Goal: Check status: Check status

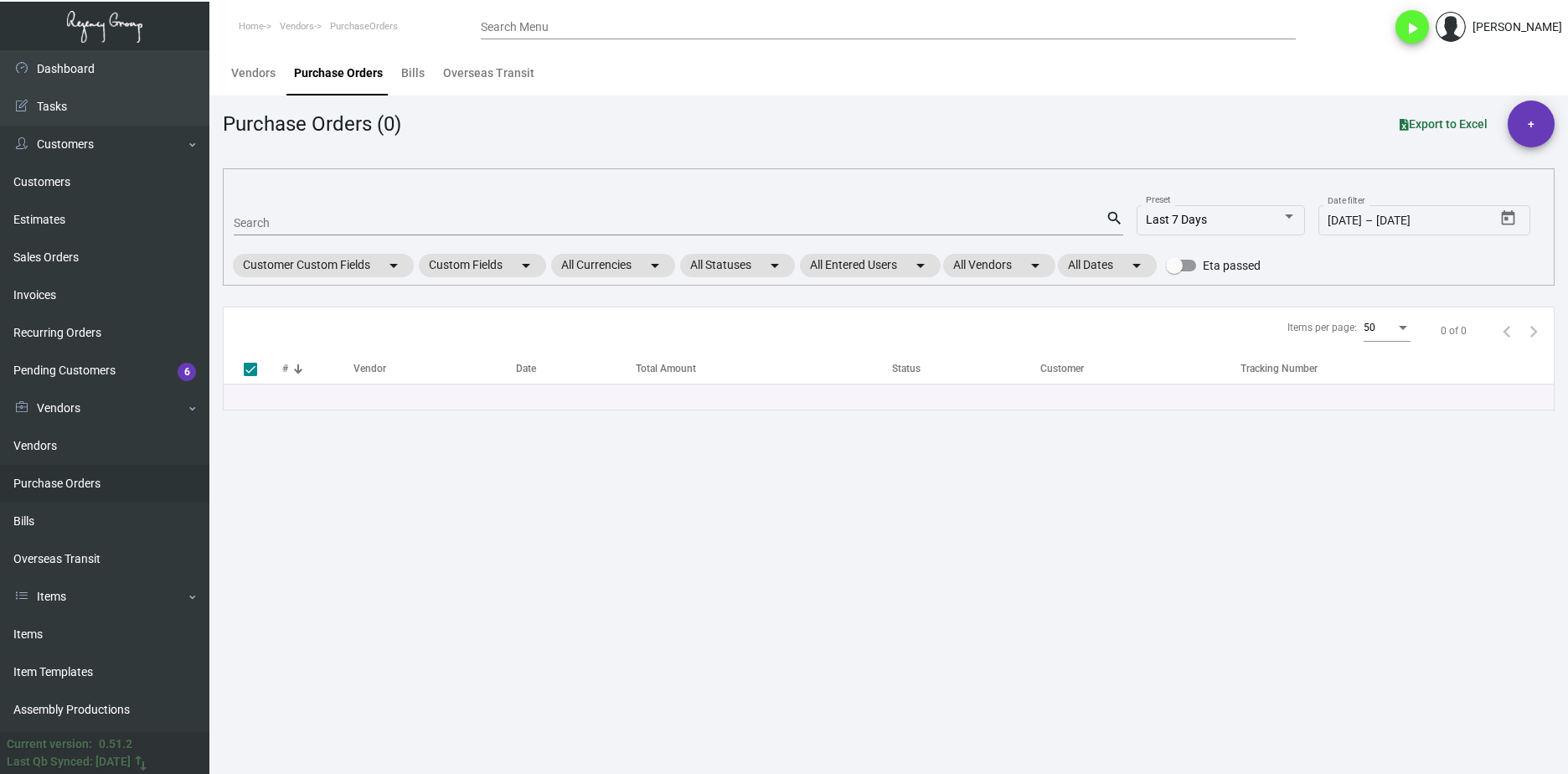
click at [269, 217] on input "Search" at bounding box center [669, 223] width 871 height 13
paste input "88171"
type input "88171"
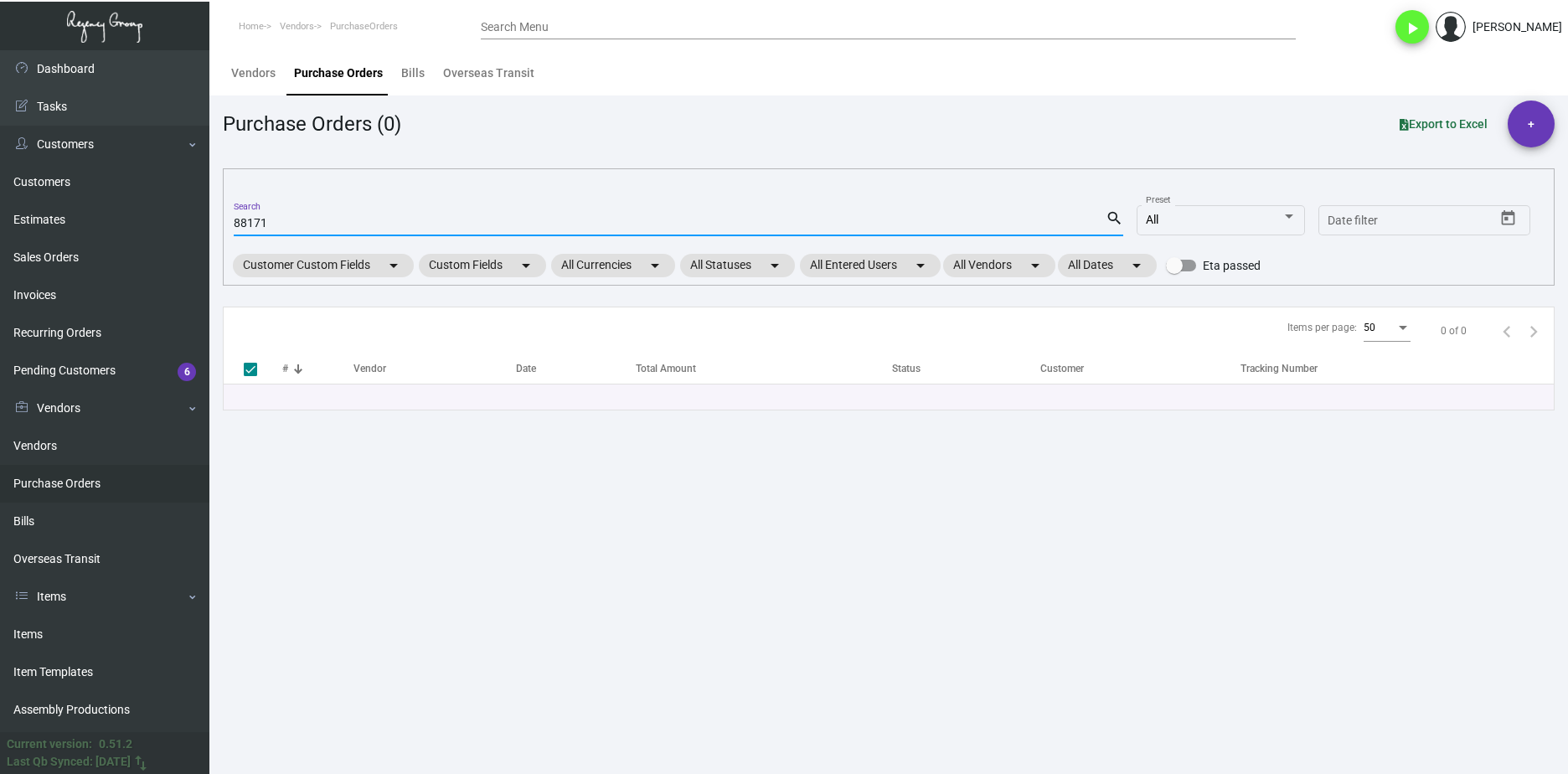
checkbox input "false"
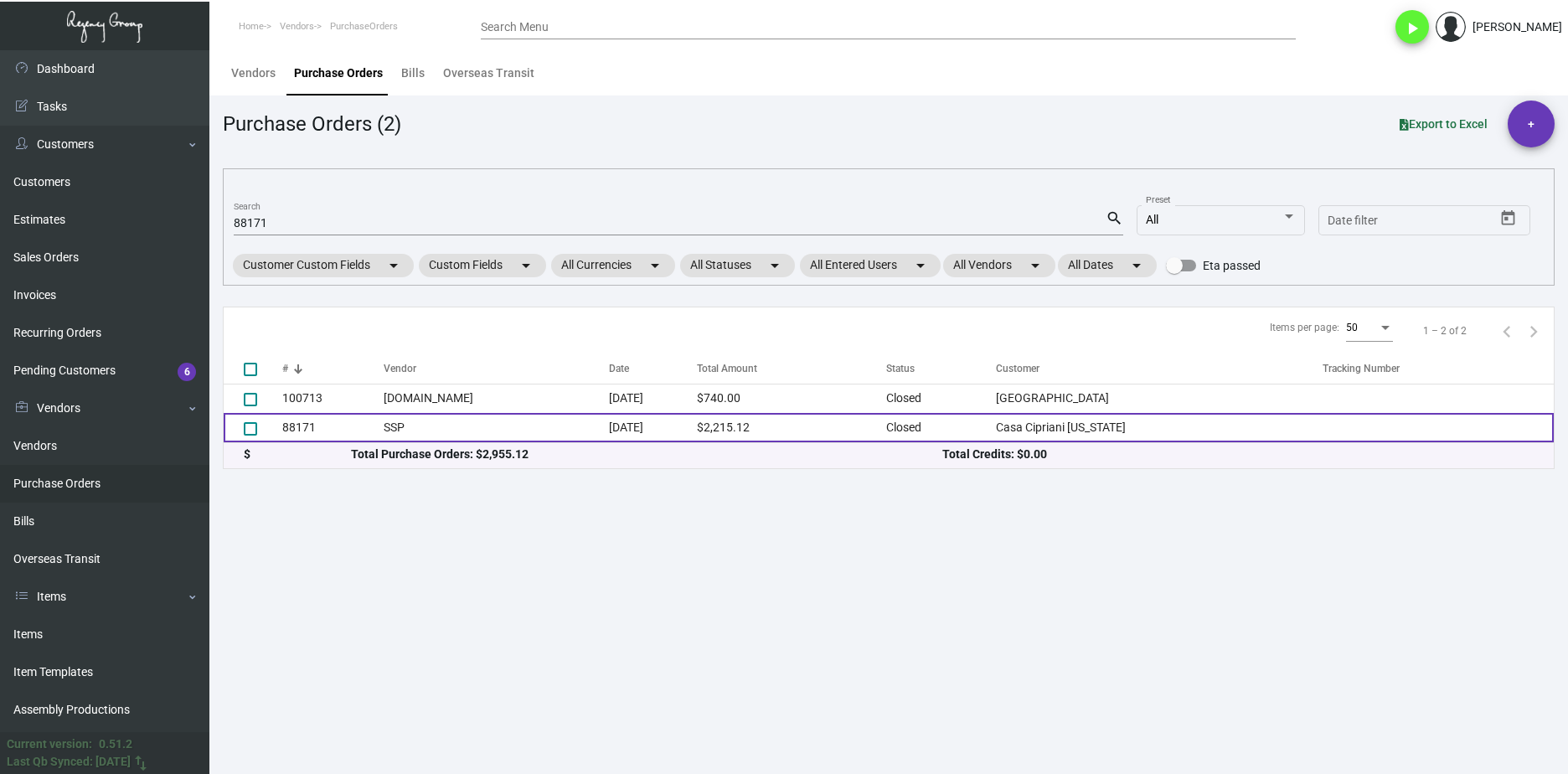
click at [384, 423] on td "SSP" at bounding box center [496, 427] width 226 height 29
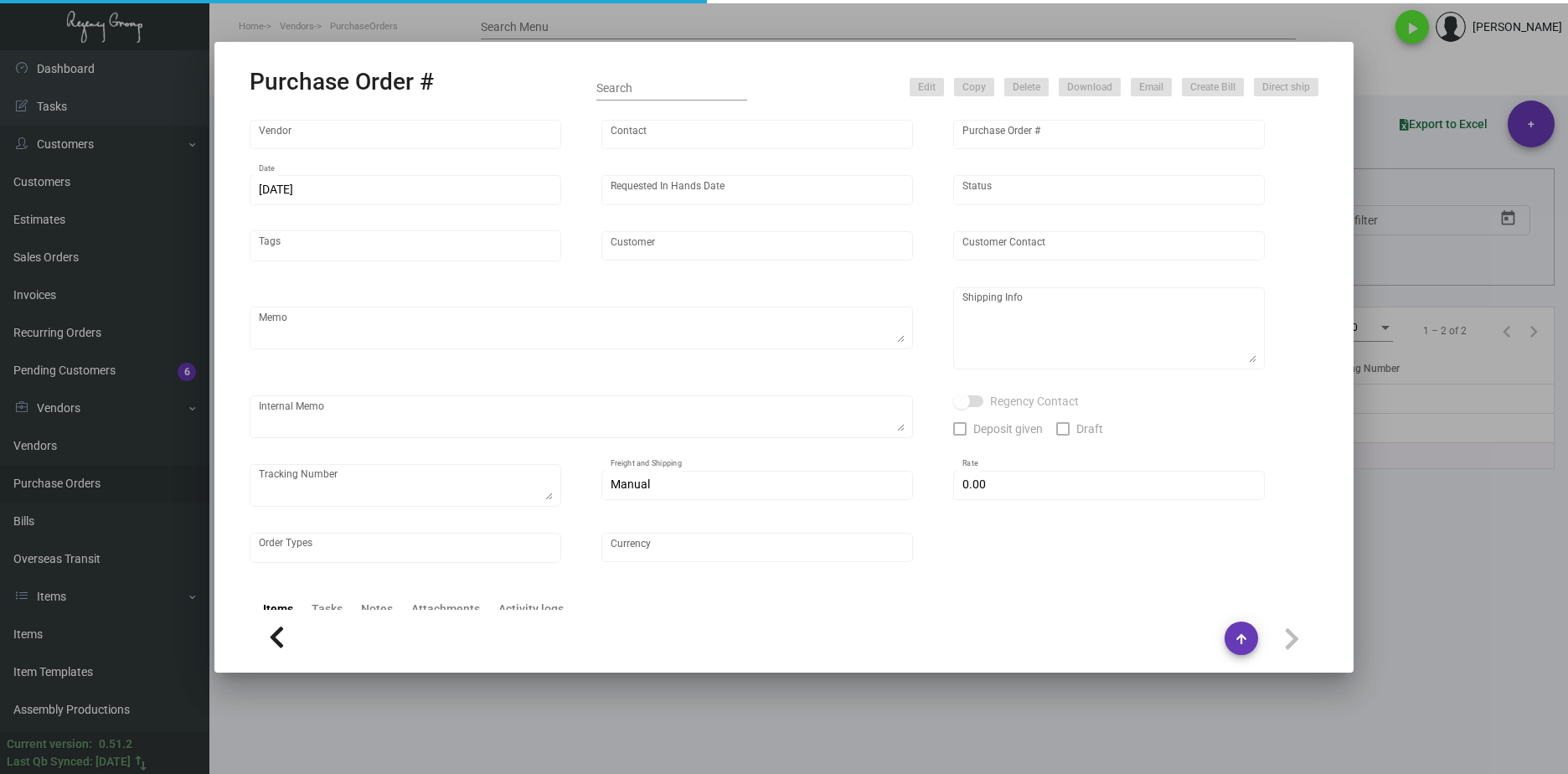
type input "SSP"
type input "[PERSON_NAME]"
type input "88171"
type input "[DATE]"
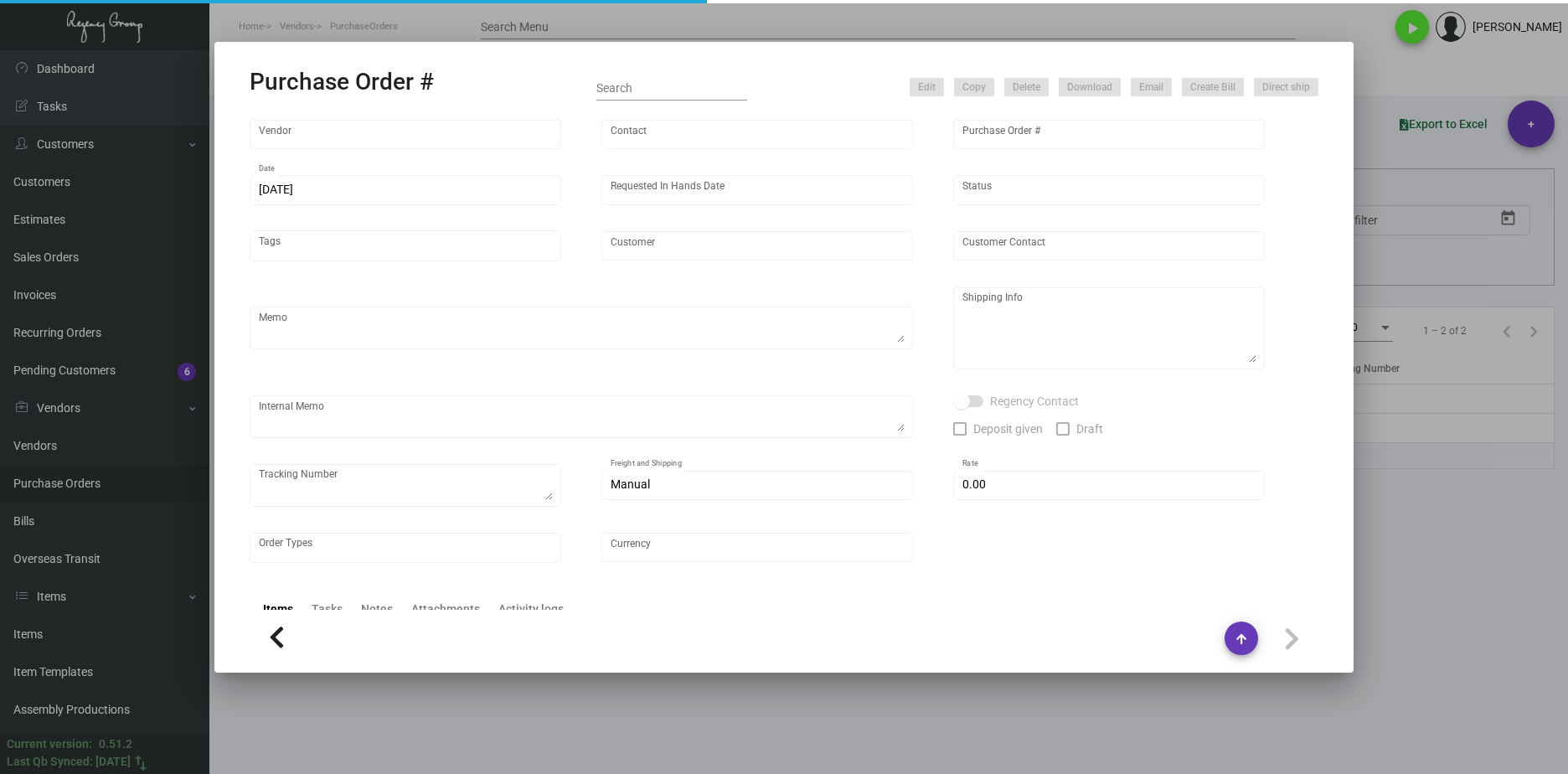
type input "Casa Cipriani [US_STATE]"
type textarea "reference 80717"
type textarea "Regency Group NJ [PERSON_NAME] [STREET_ADDRESS]"
checkbox input "true"
type input "$ 0.00"
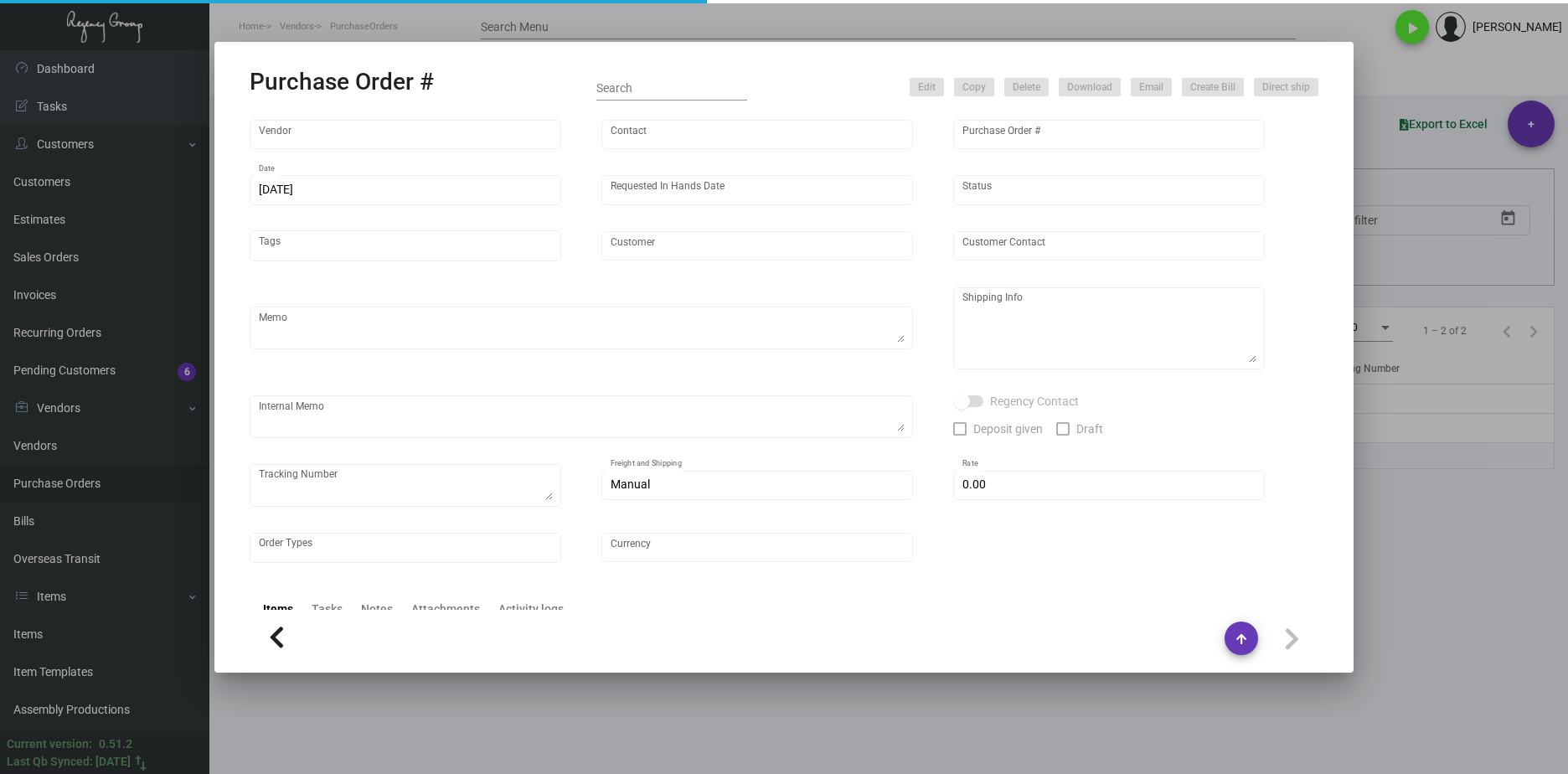
type input "United States Dollar $"
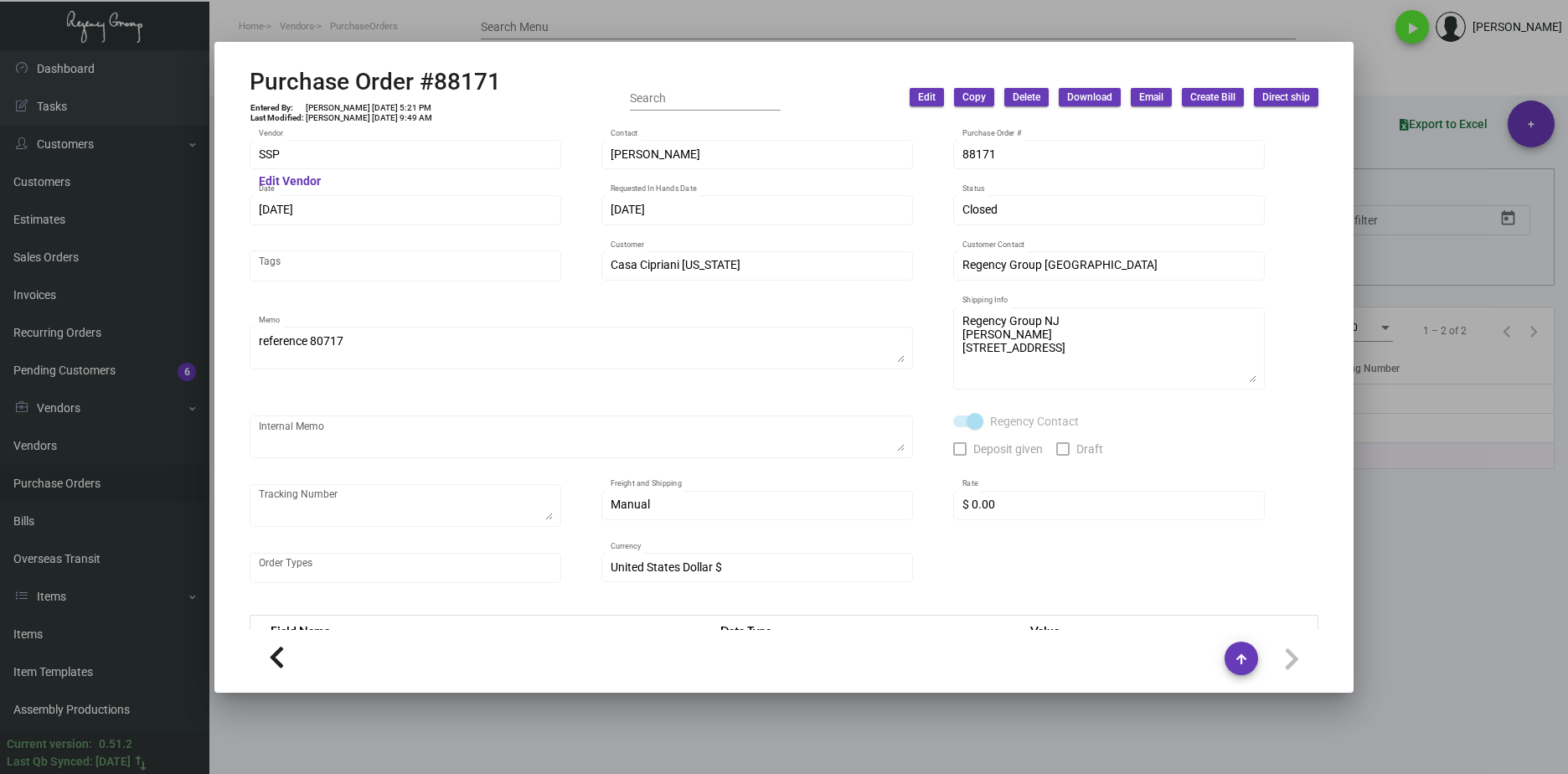
click at [620, 29] on div at bounding box center [784, 387] width 1568 height 774
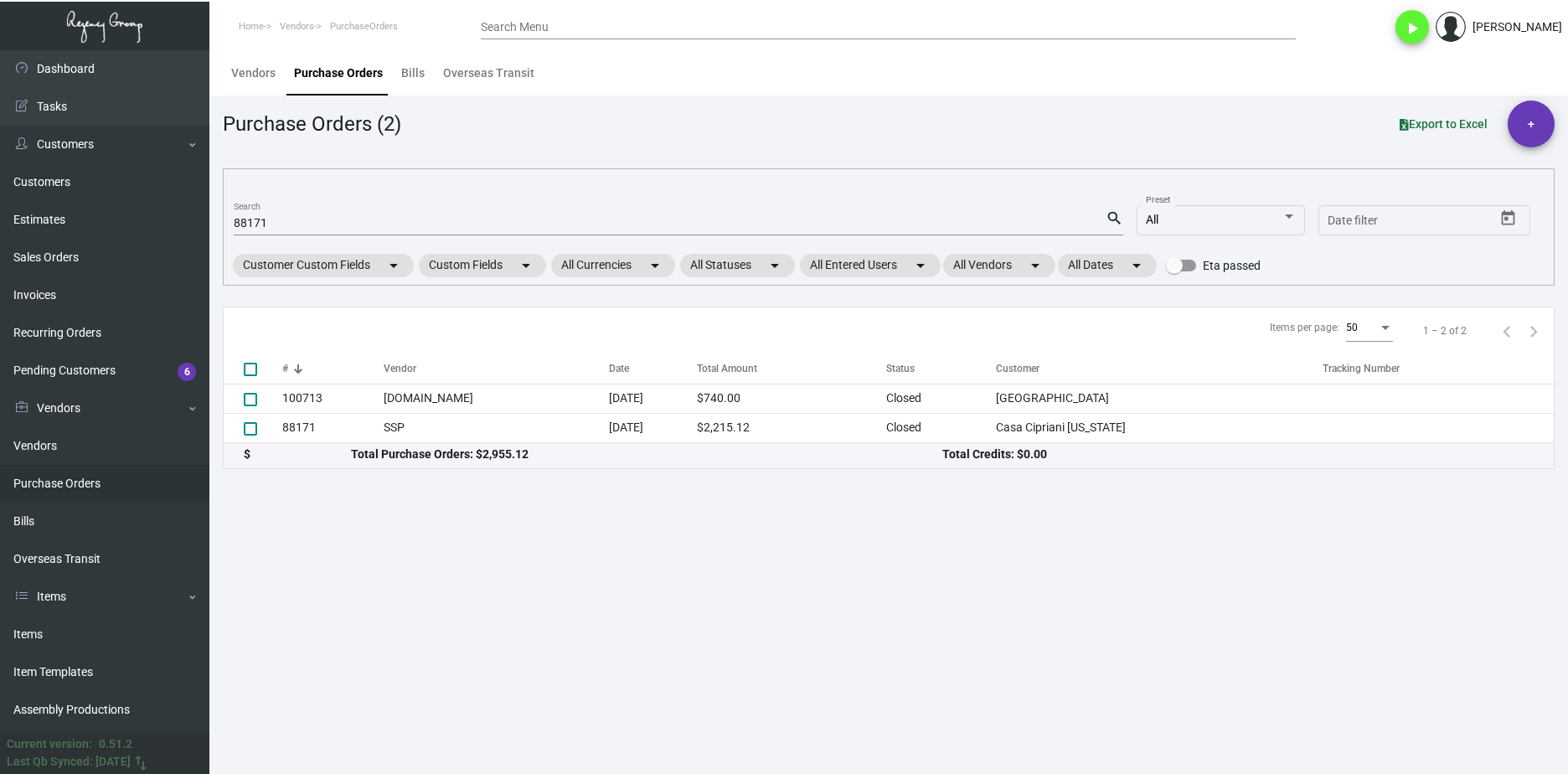
click at [272, 226] on input "88171" at bounding box center [669, 223] width 871 height 13
paste input "104723"
type input "104723"
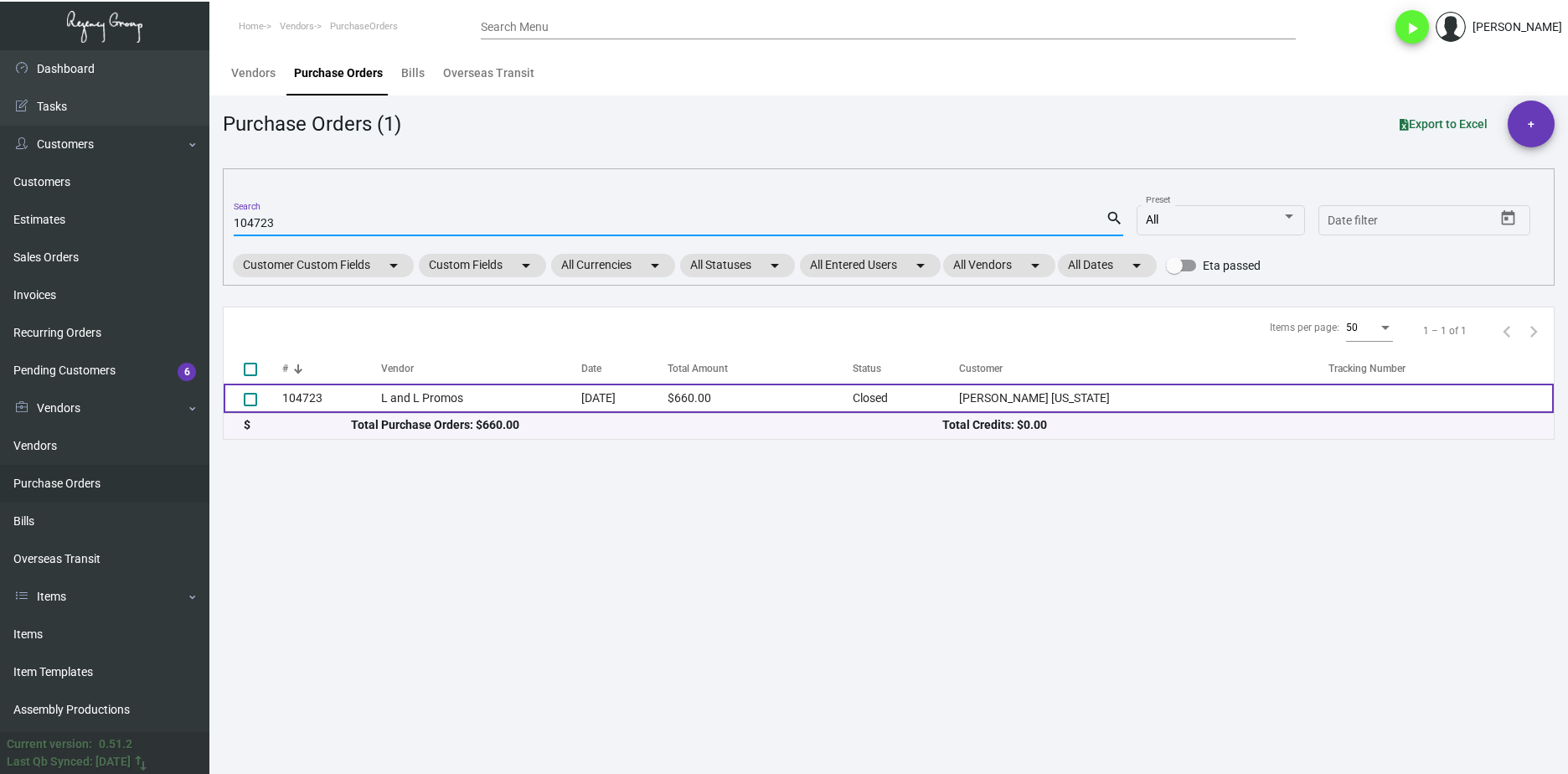
click at [373, 407] on td "104723" at bounding box center [331, 398] width 99 height 29
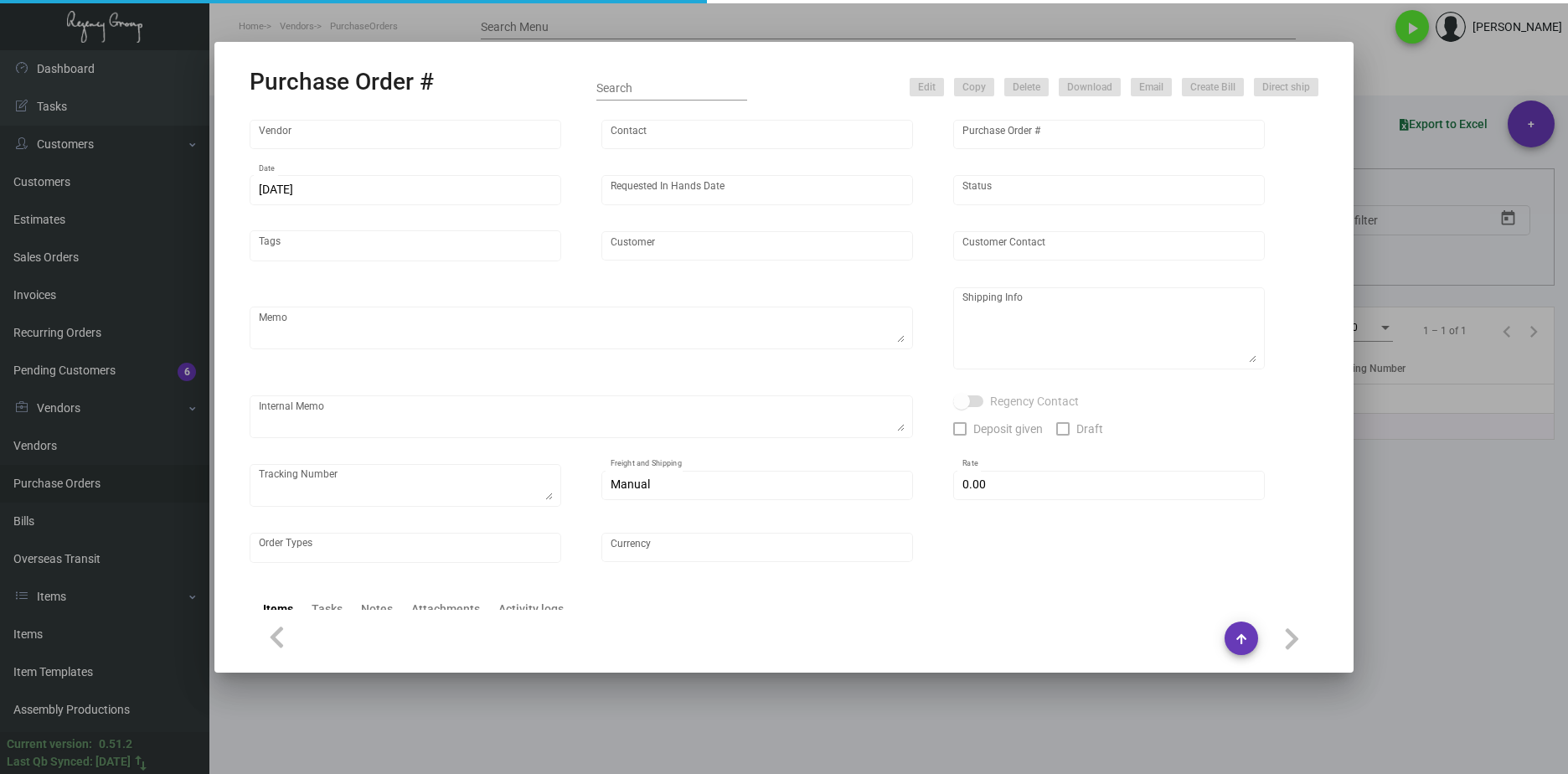
type input "L and L Promos"
type input "[PERSON_NAME]"
type input "104723"
type input "[DATE]"
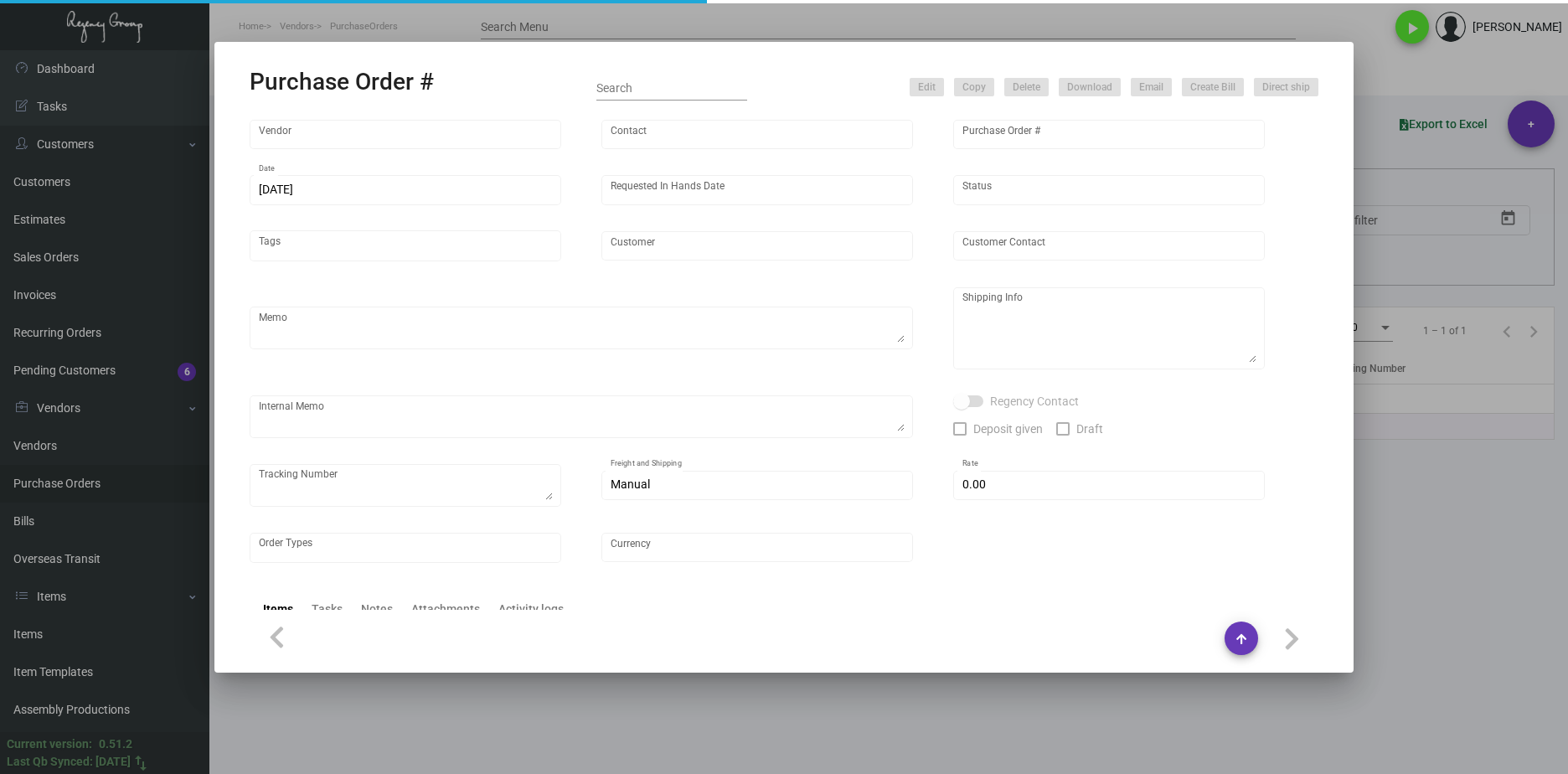
type input "[PERSON_NAME] [US_STATE]"
type textarea "FIRM IHD."
type textarea "Regency Group NJ - [PERSON_NAME] [STREET_ADDRESS]"
checkbox input "true"
type input "$ 0.00"
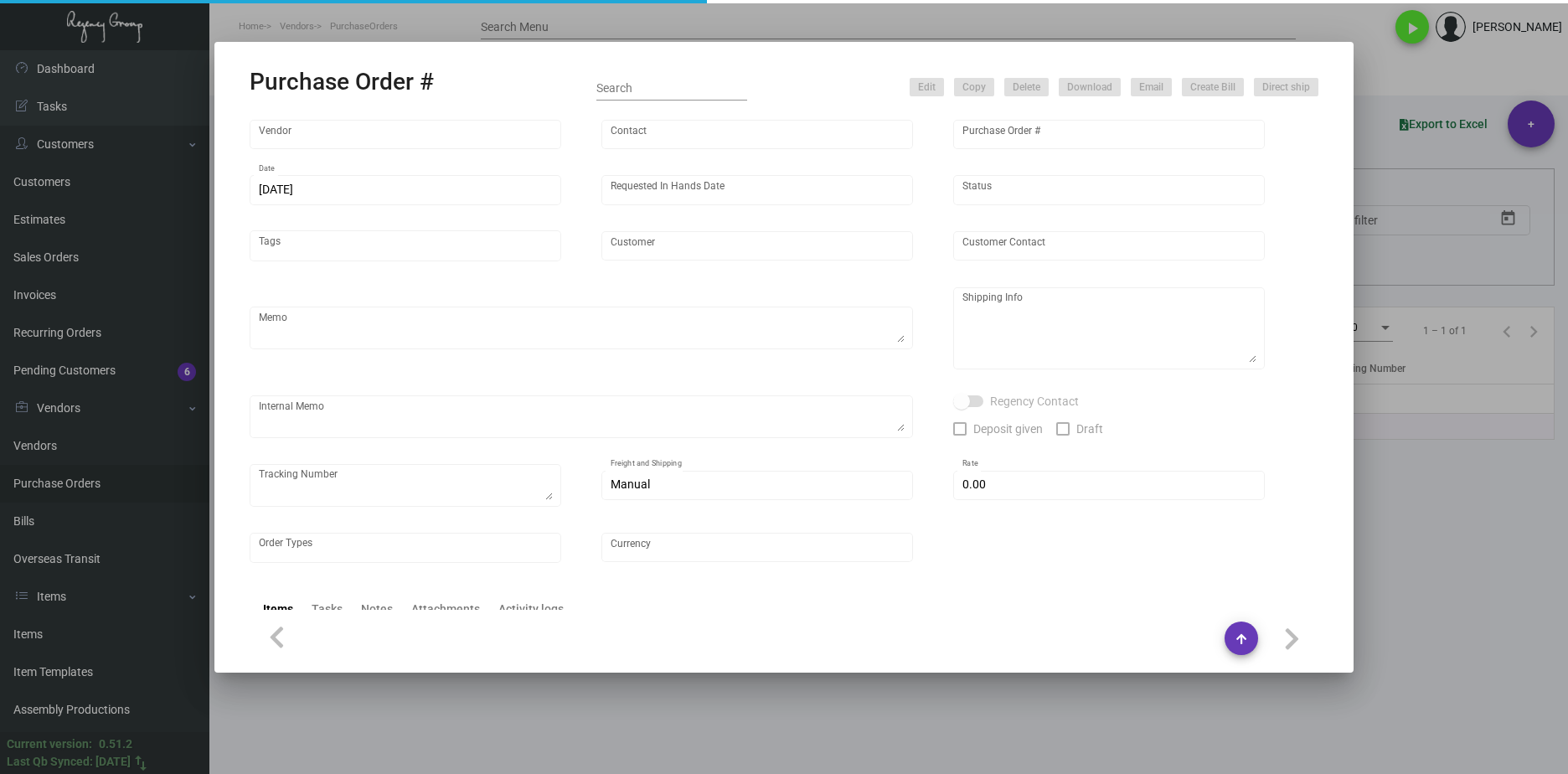
type input "United States Dollar $"
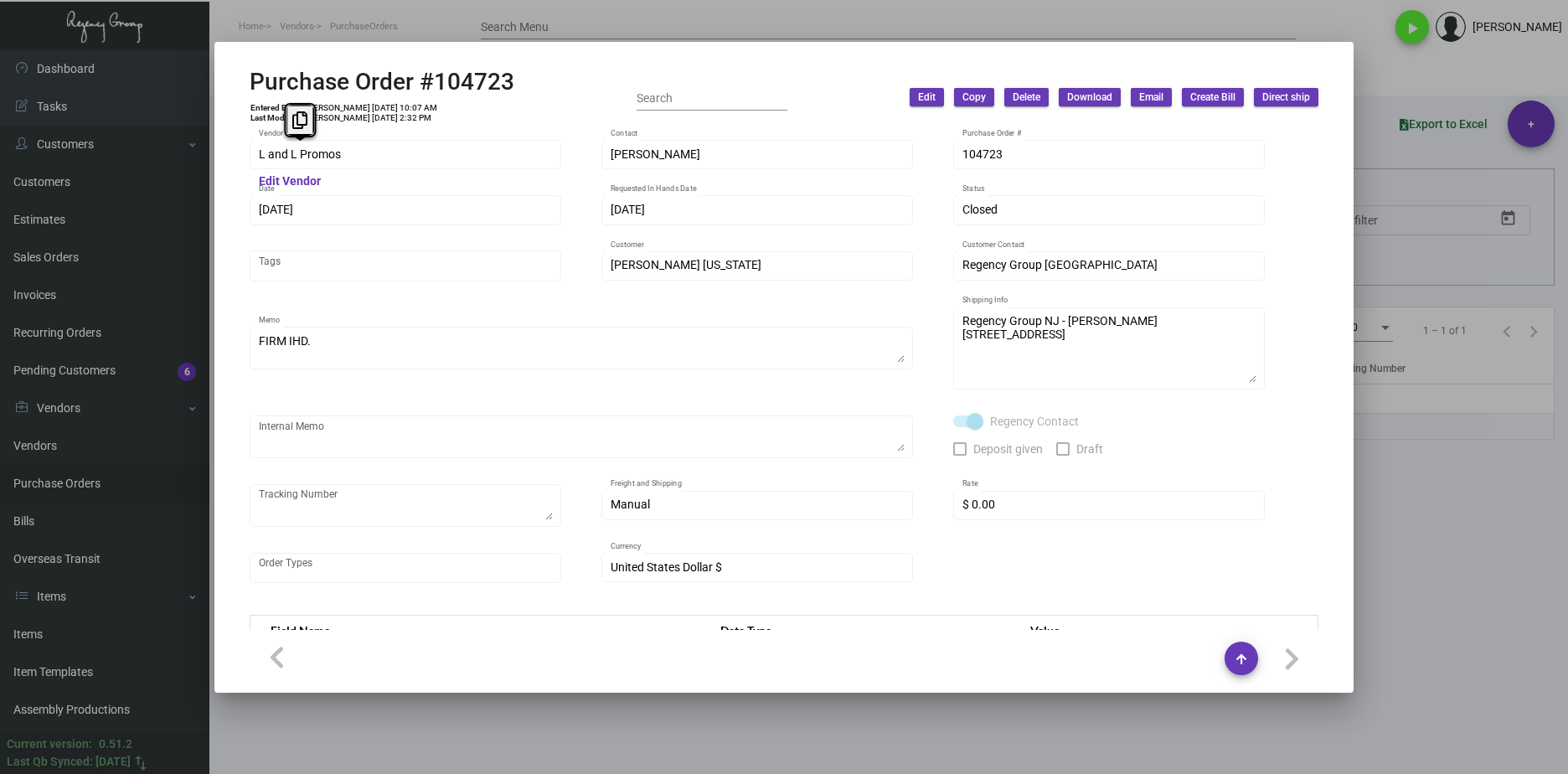
click at [135, 147] on div "Purchase Order #104723 Entered By: [PERSON_NAME] [DATE] 10:07 AM Last Modified:…" at bounding box center [784, 387] width 1568 height 774
